Goal: Transaction & Acquisition: Subscribe to service/newsletter

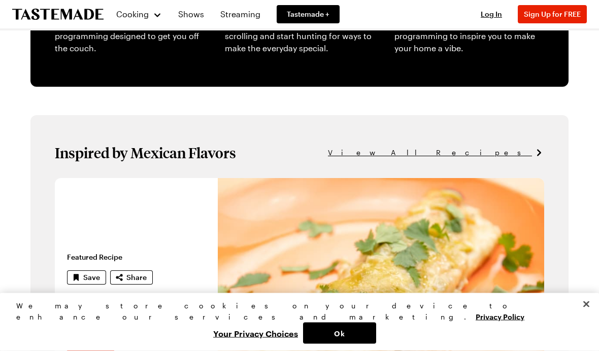
scroll to position [478, 0]
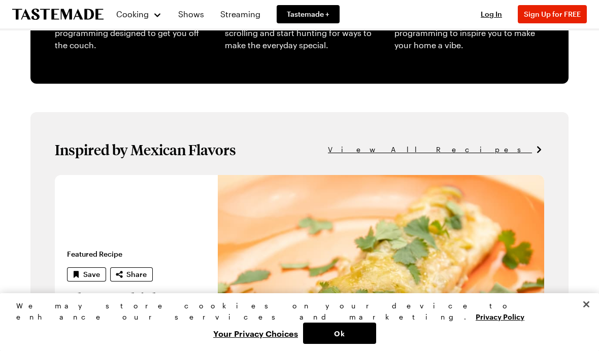
click at [519, 154] on span "View All Recipes" at bounding box center [430, 149] width 204 height 11
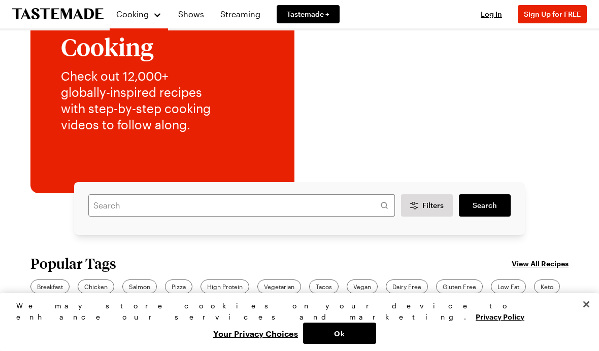
scroll to position [113, 0]
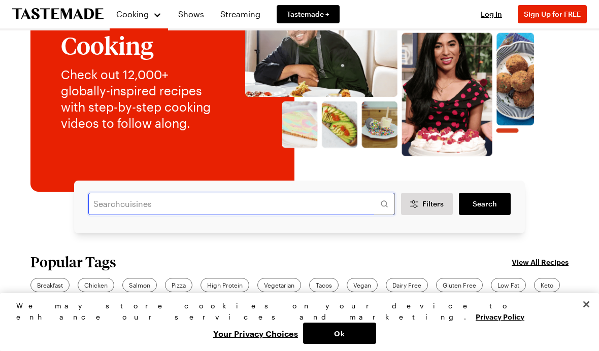
click at [324, 203] on input "text" at bounding box center [241, 204] width 307 height 22
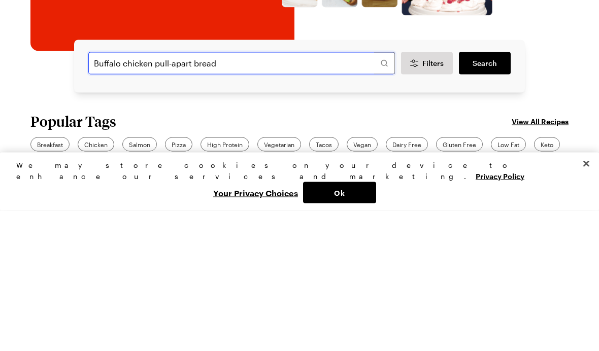
type input "Buffalo chicken pull-apart bread"
click at [490, 193] on link "Search" at bounding box center [485, 204] width 52 height 22
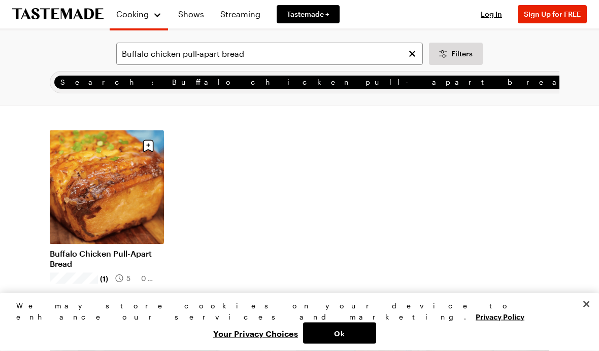
scroll to position [93, 0]
click at [134, 253] on link "Buffalo Chicken Pull-Apart Bread" at bounding box center [107, 258] width 114 height 20
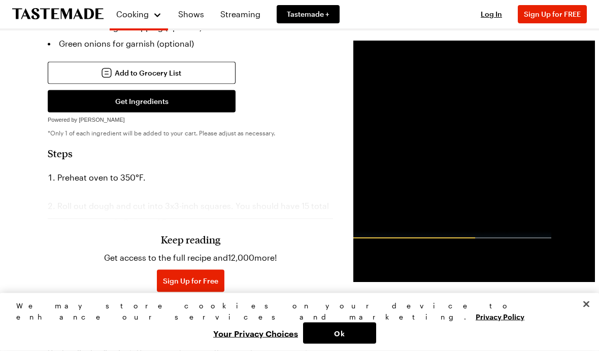
scroll to position [456, 0]
click at [170, 284] on span "Sign Up for Free" at bounding box center [190, 281] width 55 height 10
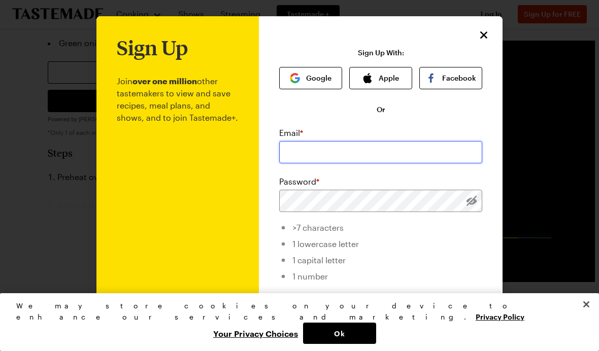
click at [349, 153] on input "email" at bounding box center [380, 152] width 203 height 22
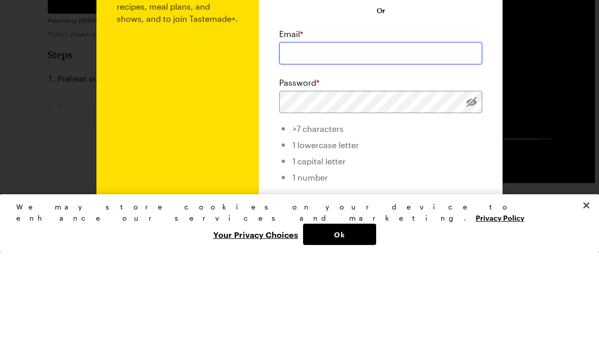
type input "[EMAIL_ADDRESS][DOMAIN_NAME]"
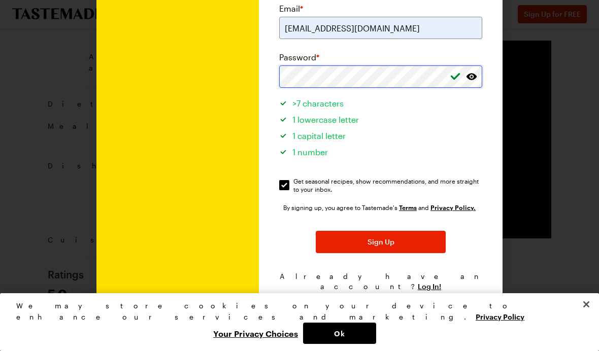
scroll to position [123, 0]
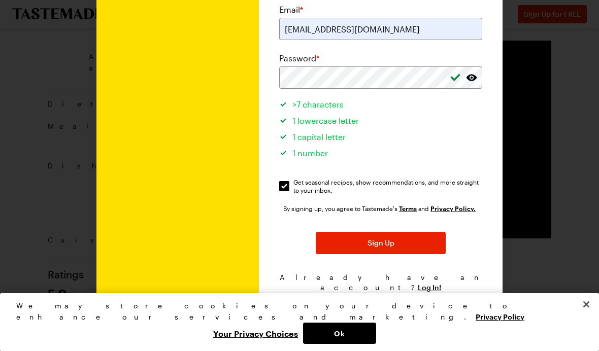
click at [396, 245] on button "Sign Up" at bounding box center [381, 243] width 130 height 22
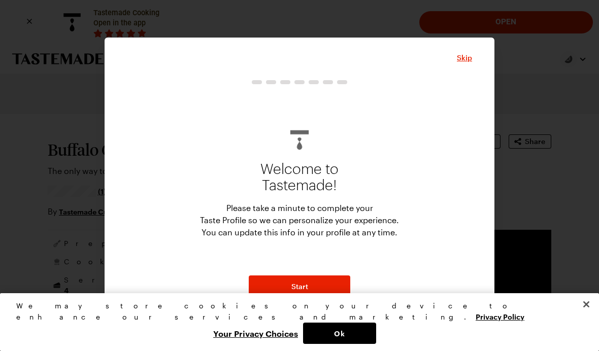
click at [317, 291] on button "Start" at bounding box center [300, 287] width 102 height 22
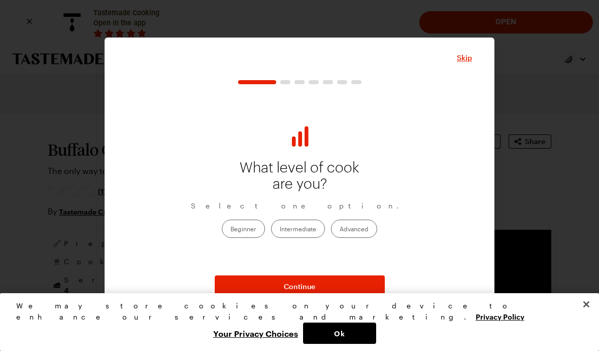
click at [307, 228] on label "Intermediate" at bounding box center [298, 229] width 54 height 18
click at [280, 230] on input "Intermediate" at bounding box center [280, 230] width 0 height 0
click at [344, 294] on button "Continue" at bounding box center [300, 287] width 170 height 22
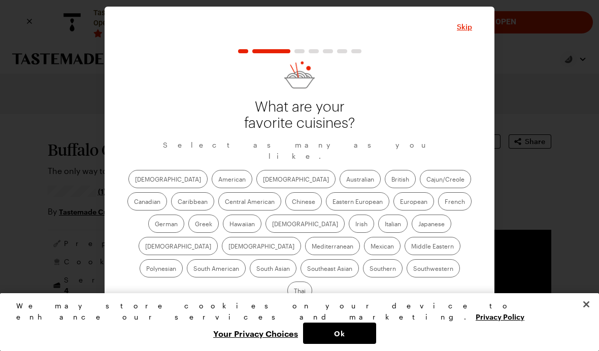
click at [212, 186] on label "American" at bounding box center [232, 179] width 41 height 18
click at [218, 180] on input "American" at bounding box center [218, 180] width 0 height 0
click at [340, 186] on label "Australian" at bounding box center [360, 179] width 41 height 18
click at [346, 180] on input "Australian" at bounding box center [346, 180] width 0 height 0
click at [420, 188] on label "Cajun/Creole" at bounding box center [445, 179] width 51 height 18
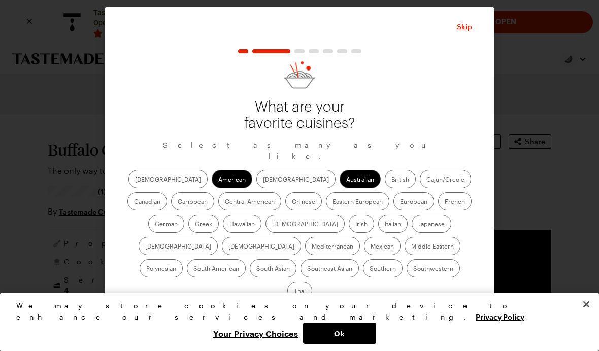
click at [426, 180] on input "Cajun/Creole" at bounding box center [426, 180] width 0 height 0
click at [167, 192] on label "Canadian" at bounding box center [147, 201] width 40 height 18
click at [134, 203] on input "Canadian" at bounding box center [134, 203] width 0 height 0
click at [218, 208] on label "Central American" at bounding box center [249, 201] width 63 height 18
click at [225, 203] on American "Central American" at bounding box center [225, 203] width 0 height 0
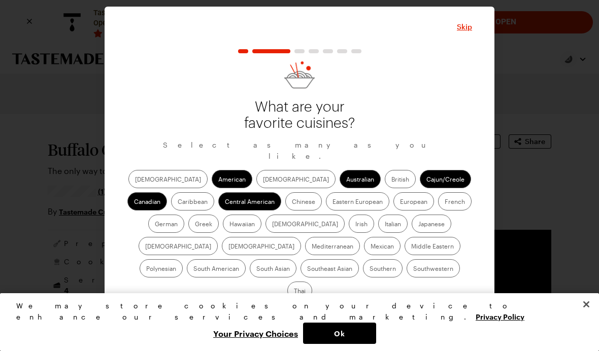
click at [360, 237] on label "Mediterranean" at bounding box center [332, 246] width 55 height 18
click at [312, 247] on input "Mediterranean" at bounding box center [312, 247] width 0 height 0
click at [378, 230] on label "Italian" at bounding box center [392, 224] width 29 height 18
click at [385, 225] on input "Italian" at bounding box center [385, 225] width 0 height 0
click at [364, 255] on label "Mexican" at bounding box center [382, 246] width 37 height 18
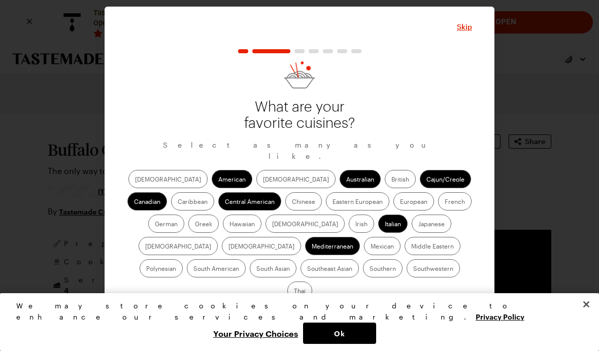
click at [371, 247] on input "Mexican" at bounding box center [371, 247] width 0 height 0
click at [407, 276] on label "Southwestern" at bounding box center [433, 268] width 53 height 18
click at [413, 270] on input "Southwestern" at bounding box center [413, 270] width 0 height 0
click at [363, 278] on label "Southern" at bounding box center [383, 268] width 40 height 18
click at [370, 270] on input "Southern" at bounding box center [370, 270] width 0 height 0
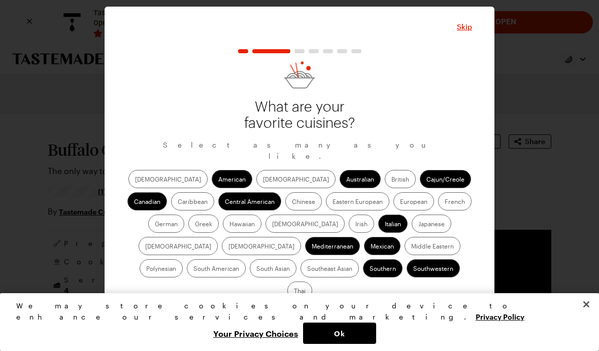
click at [353, 306] on button "Continue" at bounding box center [300, 317] width 170 height 22
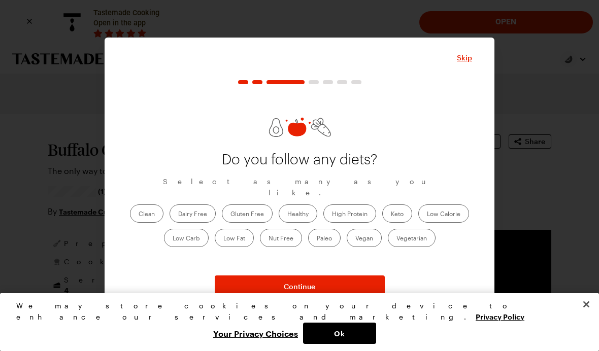
click at [301, 211] on label "Healthy" at bounding box center [298, 214] width 39 height 18
click at [287, 215] on input "Healthy" at bounding box center [287, 215] width 0 height 0
click at [362, 210] on label "High Protein" at bounding box center [349, 214] width 53 height 18
click at [332, 215] on Protein "High Protein" at bounding box center [332, 215] width 0 height 0
click at [277, 240] on label "Nut Free" at bounding box center [281, 238] width 42 height 18
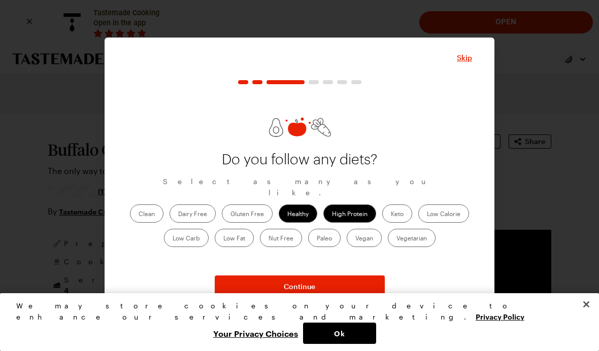
click at [269, 239] on Free "Nut Free" at bounding box center [269, 239] width 0 height 0
click at [196, 239] on label "Low Carb" at bounding box center [186, 238] width 45 height 18
click at [173, 239] on Carb "Low Carb" at bounding box center [173, 239] width 0 height 0
click at [342, 287] on button "Continue" at bounding box center [300, 287] width 170 height 22
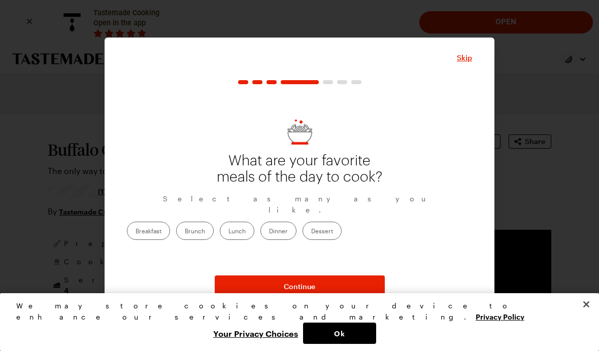
click at [296, 225] on label "Dinner" at bounding box center [278, 231] width 36 height 18
click at [269, 232] on input "Dinner" at bounding box center [269, 232] width 0 height 0
click at [170, 224] on label "Breakfast" at bounding box center [148, 231] width 43 height 18
click at [136, 232] on input "Breakfast" at bounding box center [136, 232] width 0 height 0
click at [342, 289] on button "Continue" at bounding box center [300, 287] width 170 height 22
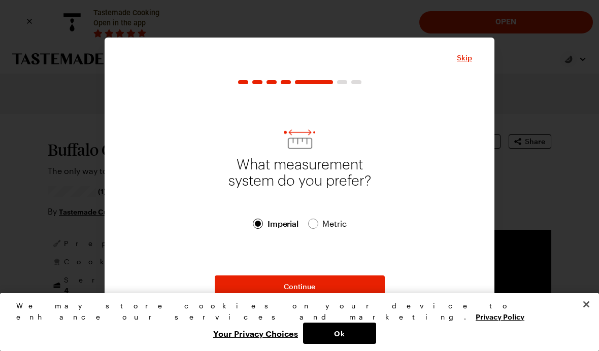
click at [321, 289] on button "Continue" at bounding box center [300, 287] width 170 height 22
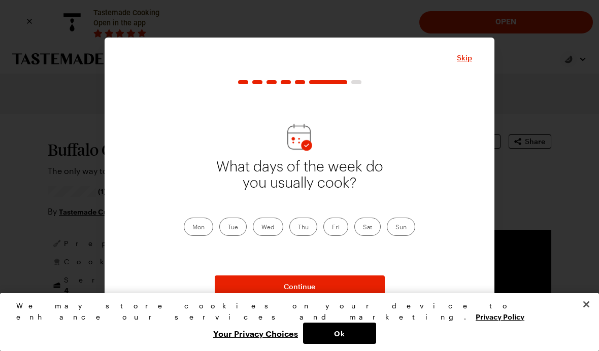
click at [235, 228] on label "Tue" at bounding box center [232, 227] width 27 height 18
click at [228, 228] on input "Tue" at bounding box center [228, 228] width 0 height 0
click at [324, 287] on button "Continue" at bounding box center [300, 287] width 170 height 22
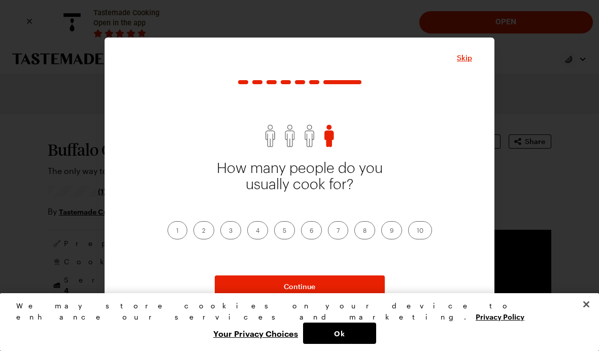
click at [178, 231] on label "1" at bounding box center [178, 230] width 20 height 18
click at [176, 231] on input "1" at bounding box center [176, 231] width 0 height 0
click at [325, 286] on button "Continue" at bounding box center [300, 287] width 170 height 22
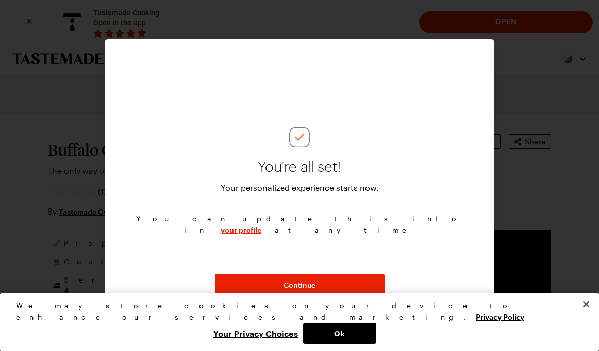
click at [314, 285] on span "Continue" at bounding box center [299, 285] width 31 height 10
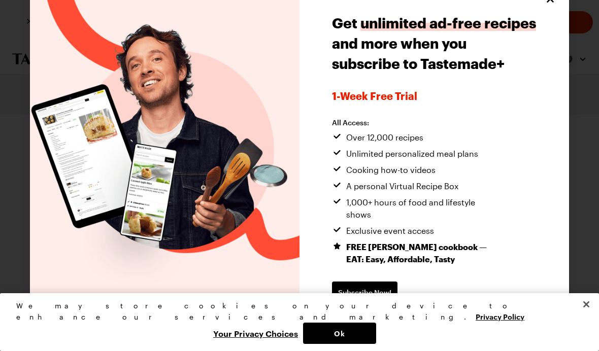
scroll to position [19, 0]
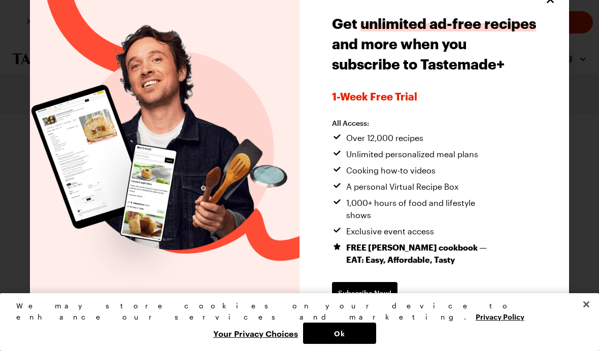
click at [423, 321] on span "Continue without subscribing" at bounding box center [384, 326] width 104 height 10
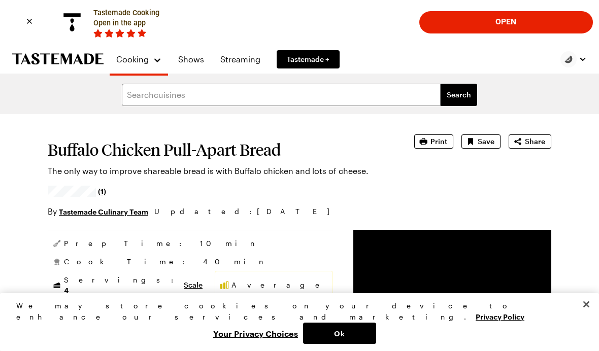
click at [376, 329] on button "Ok" at bounding box center [339, 333] width 73 height 21
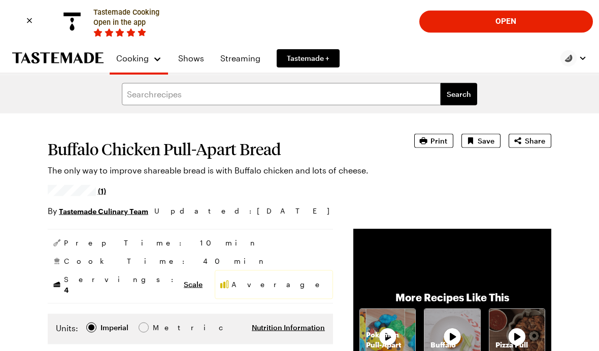
scroll to position [0, 0]
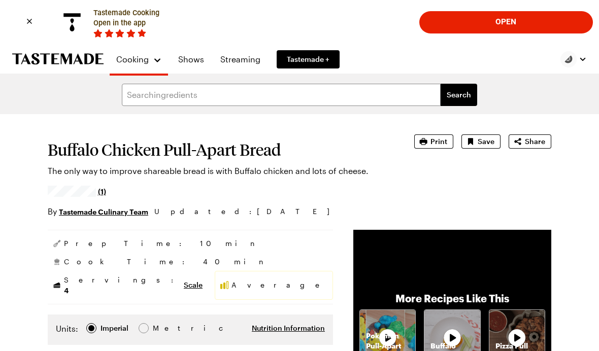
click at [517, 20] on button "Open" at bounding box center [505, 22] width 161 height 21
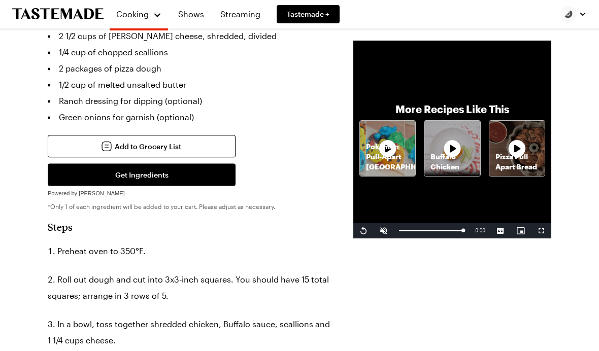
scroll to position [383, 0]
click at [529, 173] on p "Pizza Pull Apart Bread" at bounding box center [516, 162] width 55 height 20
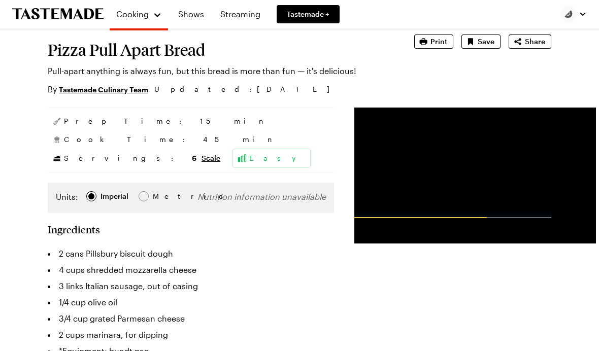
scroll to position [109, 0]
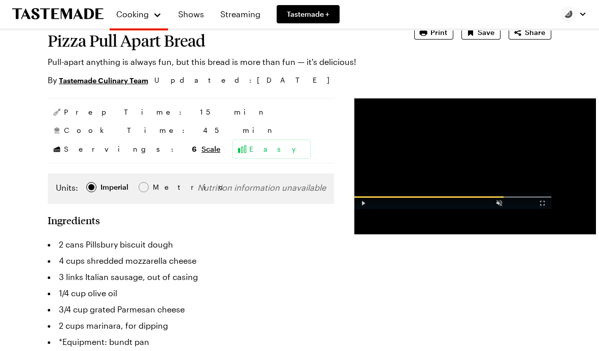
click at [354, 206] on div "Video Player" at bounding box center [363, 201] width 18 height 10
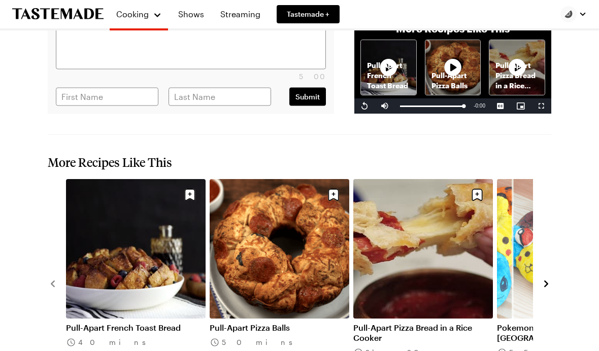
scroll to position [1155, 0]
click at [299, 323] on link "Pull-Apart Pizza Balls" at bounding box center [280, 328] width 140 height 10
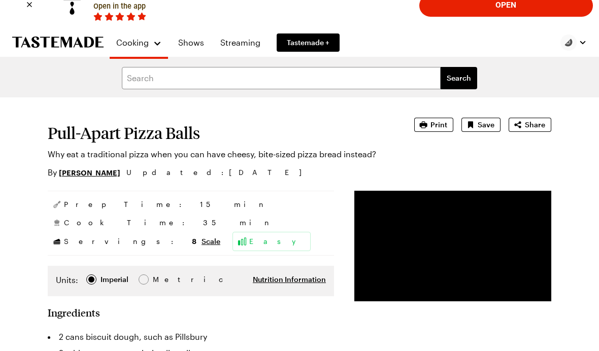
scroll to position [15, 0]
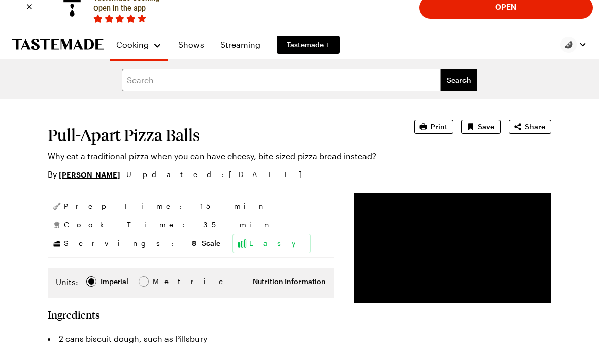
click at [485, 131] on span "Save" at bounding box center [486, 127] width 17 height 10
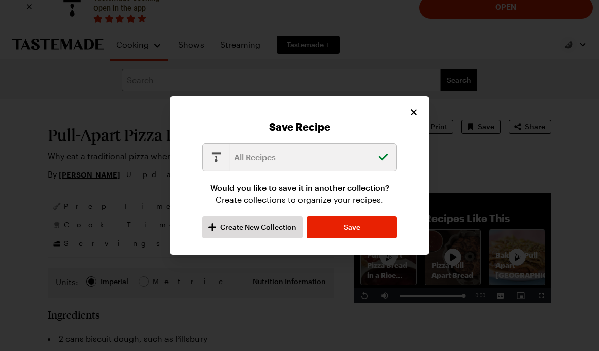
click at [416, 110] on icon "Close" at bounding box center [414, 112] width 6 height 6
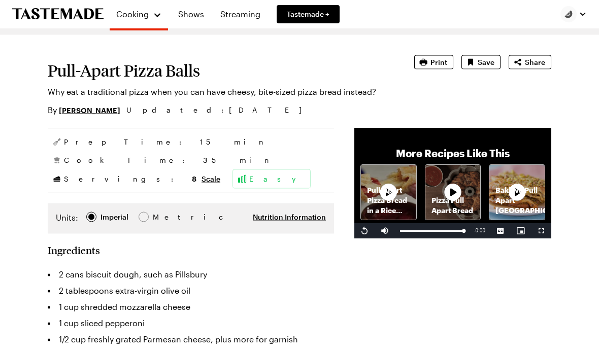
scroll to position [80, 0]
click at [454, 216] on p "Pizza Pull Apart Bread" at bounding box center [452, 205] width 55 height 20
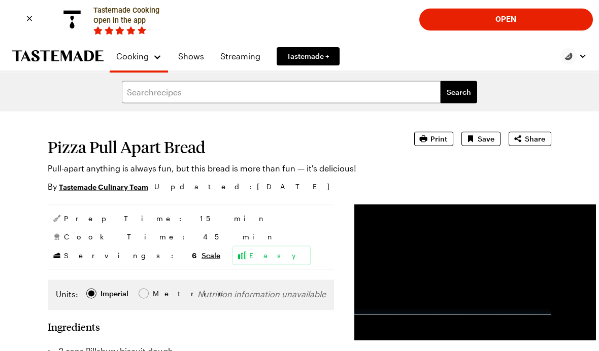
scroll to position [3, 0]
click at [485, 138] on span "Save" at bounding box center [486, 139] width 17 height 10
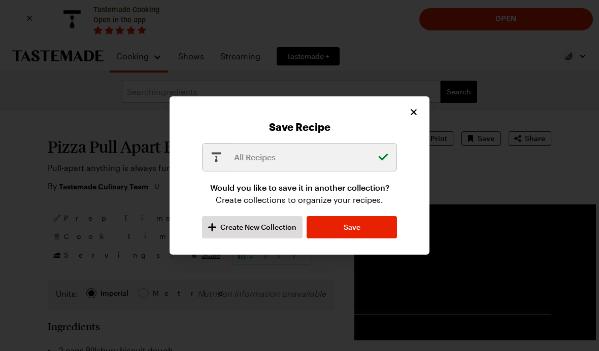
click at [367, 239] on button "Save" at bounding box center [352, 227] width 90 height 22
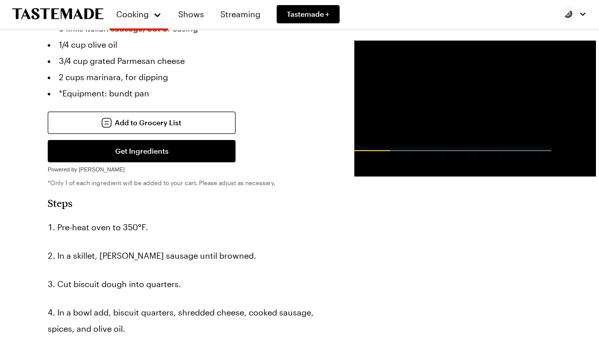
type textarea "x"
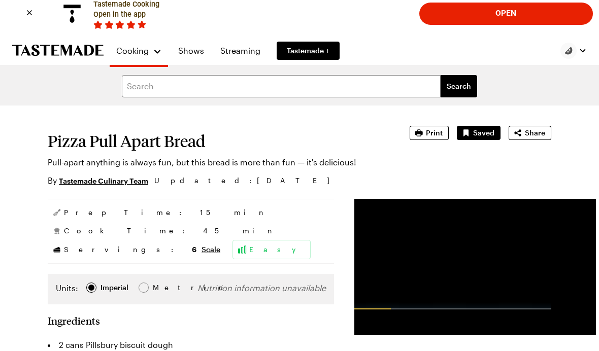
scroll to position [0, 0]
